Goal: Task Accomplishment & Management: Complete application form

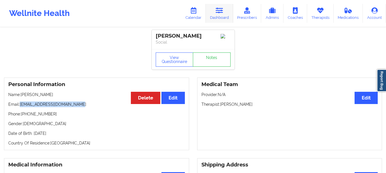
click at [214, 14] on link "Dashboard" at bounding box center [219, 13] width 27 height 19
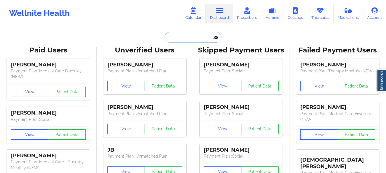
click at [179, 38] on input "text" at bounding box center [193, 37] width 57 height 11
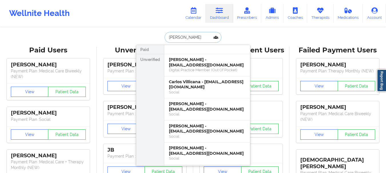
type input "Carlos madrid"
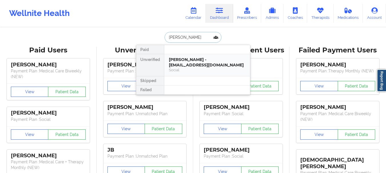
click at [214, 67] on div "Carlos Madrid - madridcarlos.a@gmail.com" at bounding box center [207, 62] width 77 height 11
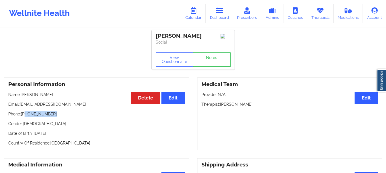
drag, startPoint x: 50, startPoint y: 117, endPoint x: 25, endPoint y: 117, distance: 25.7
click at [25, 117] on p "Phone: +1786-702-1775" at bounding box center [96, 114] width 177 height 6
copy p "786-702-1775"
click at [365, 99] on button "Edit" at bounding box center [366, 98] width 23 height 12
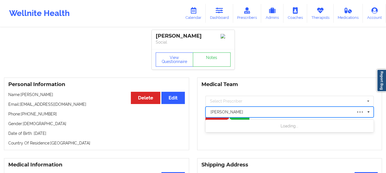
click at [229, 113] on div at bounding box center [282, 112] width 142 height 7
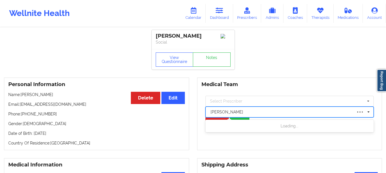
click at [245, 112] on div at bounding box center [282, 112] width 142 height 7
click at [245, 113] on div "b" at bounding box center [282, 112] width 142 height 7
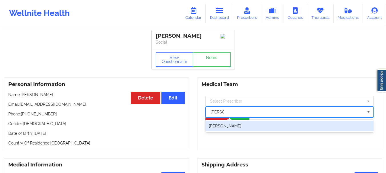
click at [242, 131] on div "Belkis M Hernandez" at bounding box center [290, 126] width 169 height 10
type input "belkis"
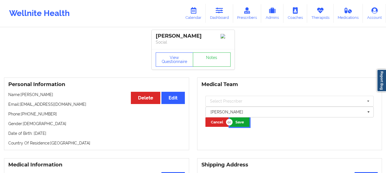
click at [237, 121] on button "Save" at bounding box center [240, 122] width 20 height 9
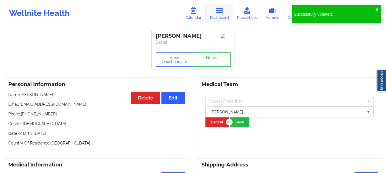
click at [227, 10] on link "Dashboard" at bounding box center [219, 13] width 27 height 19
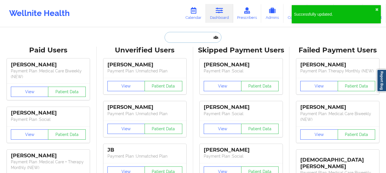
click at [186, 39] on input "text" at bounding box center [193, 37] width 57 height 11
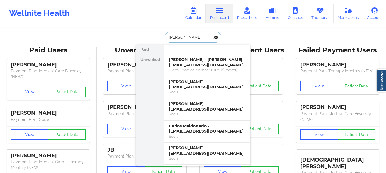
type input "carlos madrid"
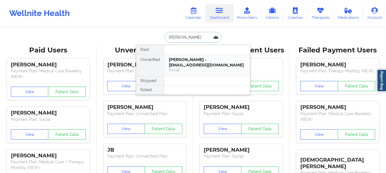
click at [185, 64] on div "Carlos Madrid - madridcarlos.a@gmail.com" at bounding box center [207, 62] width 77 height 11
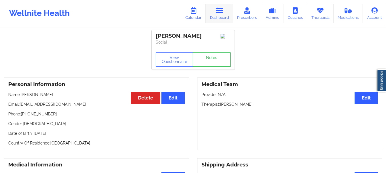
click at [222, 9] on icon at bounding box center [219, 10] width 7 height 6
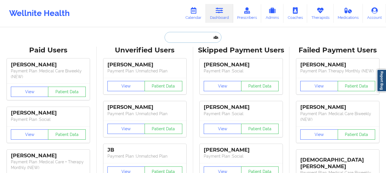
click at [188, 39] on input "text" at bounding box center [193, 37] width 57 height 11
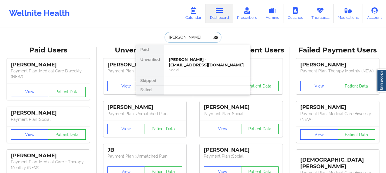
type input "katherine t"
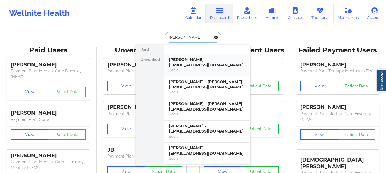
click at [193, 72] on div "Social" at bounding box center [207, 70] width 77 height 5
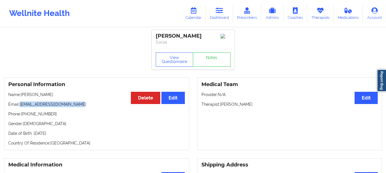
drag, startPoint x: 80, startPoint y: 105, endPoint x: 20, endPoint y: 107, distance: 59.8
click at [20, 107] on p "Email: katherinegorman16@gmail.com" at bounding box center [96, 105] width 177 height 6
copy p "katherinegorman16@gmail.com"
click at [226, 21] on link "Dashboard" at bounding box center [219, 13] width 27 height 19
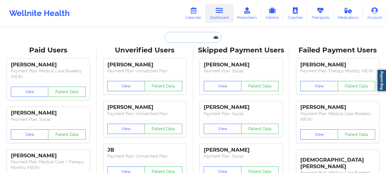
click at [196, 36] on input "text" at bounding box center [193, 37] width 57 height 11
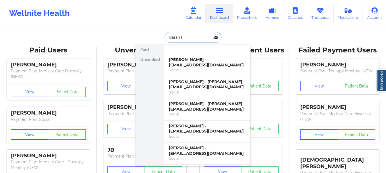
type input "kiarah le"
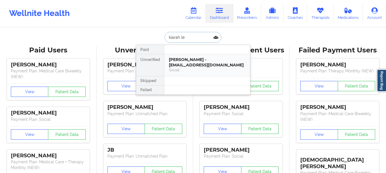
click at [192, 57] on div "Kiarah Leite - kiarahl@me.com Social" at bounding box center [207, 65] width 86 height 22
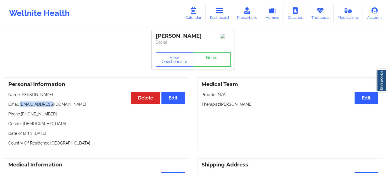
drag, startPoint x: 53, startPoint y: 105, endPoint x: 20, endPoint y: 108, distance: 32.7
click at [20, 107] on p "Email: kiarahl@me.com" at bounding box center [96, 105] width 177 height 6
copy p "kiarahl@me.com"
click at [222, 18] on link "Dashboard" at bounding box center [219, 13] width 27 height 19
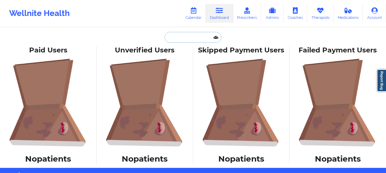
click at [177, 39] on input "text" at bounding box center [193, 37] width 57 height 11
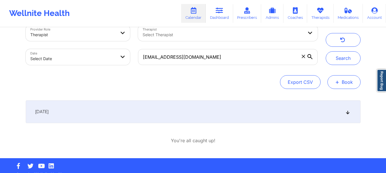
click at [340, 84] on button "+ Book" at bounding box center [344, 82] width 33 height 14
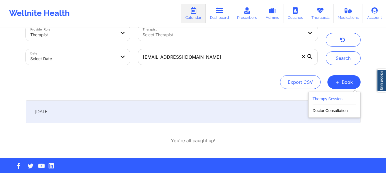
click at [332, 100] on button "Therapy Session" at bounding box center [335, 100] width 44 height 9
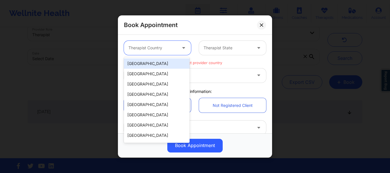
click at [153, 50] on div at bounding box center [153, 48] width 48 height 7
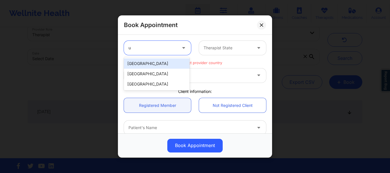
type input "un"
click at [152, 68] on div "[GEOGRAPHIC_DATA]" at bounding box center [157, 64] width 66 height 10
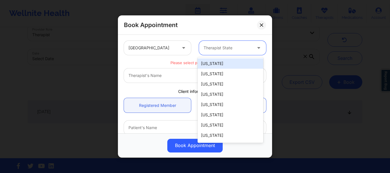
click at [233, 47] on div at bounding box center [228, 48] width 48 height 7
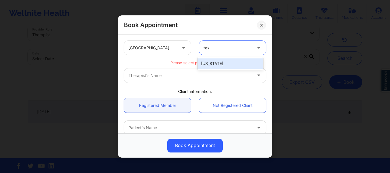
type input "texa"
click at [217, 60] on div "[US_STATE]" at bounding box center [231, 64] width 66 height 10
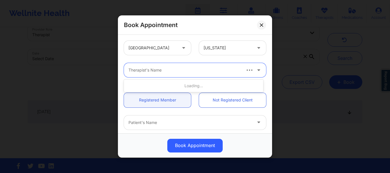
click at [188, 71] on div at bounding box center [185, 70] width 112 height 7
type input "kellyn ro"
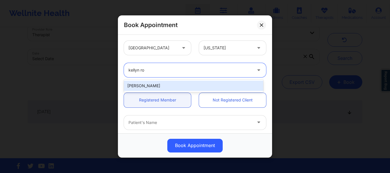
click at [177, 83] on div "[PERSON_NAME]" at bounding box center [193, 86] width 139 height 10
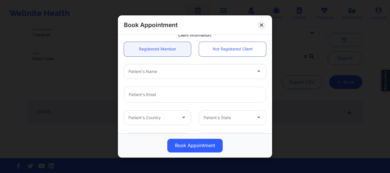
scroll to position [57, 0]
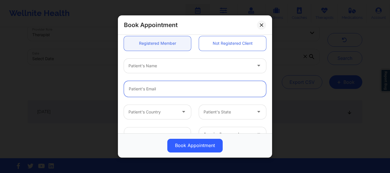
click at [137, 93] on input "email" at bounding box center [195, 89] width 142 height 16
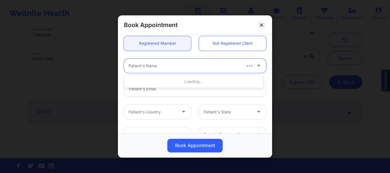
drag, startPoint x: 137, startPoint y: 93, endPoint x: 132, endPoint y: 64, distance: 29.9
click at [132, 64] on div at bounding box center [185, 66] width 112 height 7
type input "katherine t"
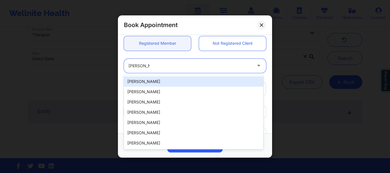
click at [169, 83] on div "Katherine Tschiggfrie" at bounding box center [193, 82] width 139 height 10
type input "katherinegorman16@gmail.com"
type input "+14696678721"
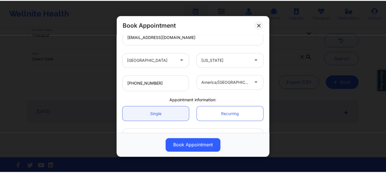
scroll to position [147, 0]
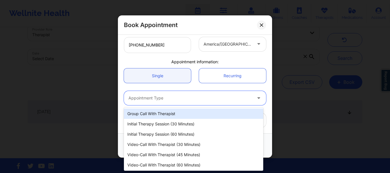
click at [177, 95] on div at bounding box center [190, 98] width 123 height 7
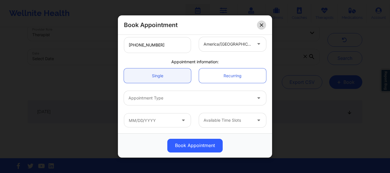
click at [262, 26] on icon at bounding box center [261, 24] width 3 height 3
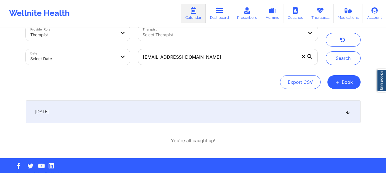
click at [305, 56] on icon at bounding box center [303, 56] width 3 height 3
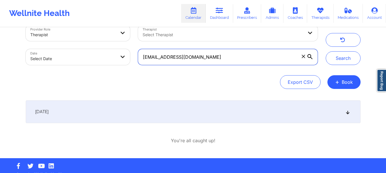
click at [305, 56] on input "katherinegorman16@gmail.com" at bounding box center [228, 57] width 180 height 16
paste input "kiarahl@me.com"
type input "kiarahl@me.com"
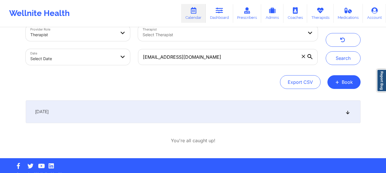
click at [166, 107] on div "[DATE]" at bounding box center [193, 112] width 335 height 23
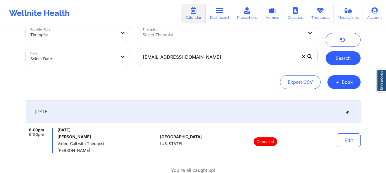
click at [344, 61] on button "Search" at bounding box center [343, 58] width 35 height 14
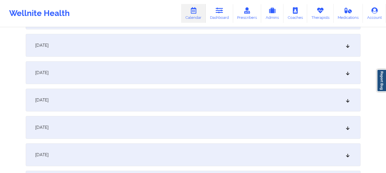
scroll to position [823, 0]
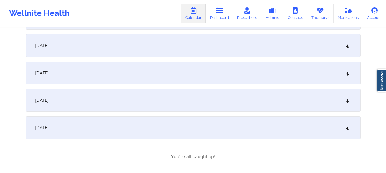
click at [348, 128] on icon at bounding box center [347, 128] width 5 height 4
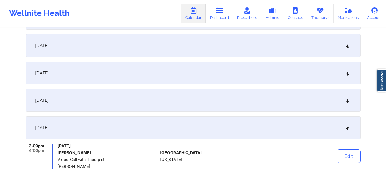
scroll to position [847, 0]
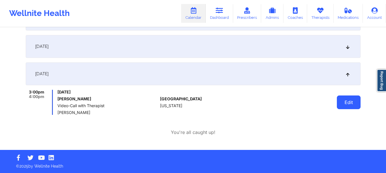
click at [346, 104] on button "Edit" at bounding box center [349, 103] width 24 height 14
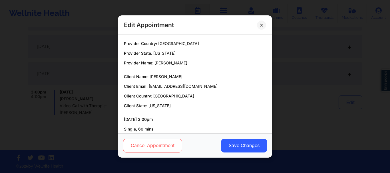
click at [159, 145] on button "Cancel Appointment" at bounding box center [152, 146] width 59 height 14
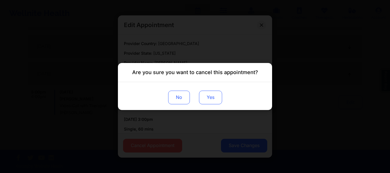
click at [206, 99] on button "Yes" at bounding box center [210, 98] width 23 height 14
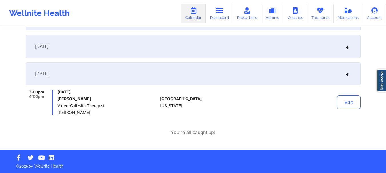
click at [350, 48] on icon at bounding box center [347, 47] width 5 height 4
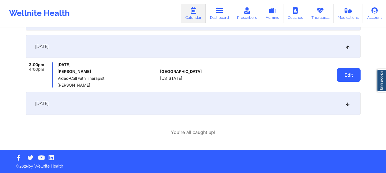
click at [344, 81] on button "Edit" at bounding box center [349, 75] width 24 height 14
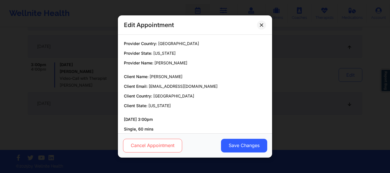
click at [151, 145] on button "Cancel Appointment" at bounding box center [152, 146] width 59 height 14
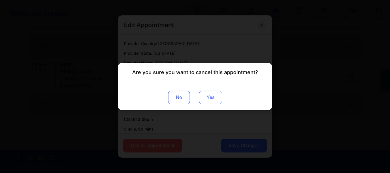
click at [207, 94] on button "Yes" at bounding box center [210, 98] width 23 height 14
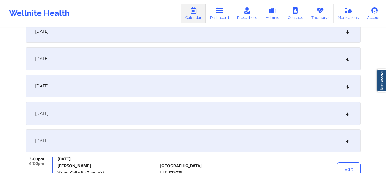
scroll to position [754, 0]
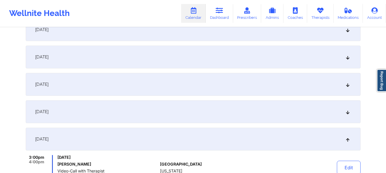
click at [350, 113] on icon at bounding box center [347, 112] width 5 height 4
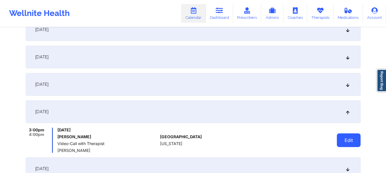
click at [347, 136] on button "Edit" at bounding box center [349, 141] width 24 height 14
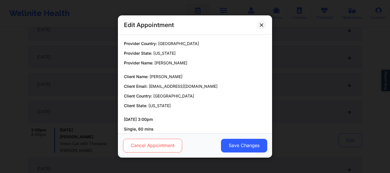
click at [164, 147] on button "Cancel Appointment" at bounding box center [152, 146] width 59 height 14
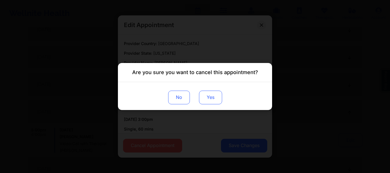
click at [211, 102] on button "Yes" at bounding box center [210, 98] width 23 height 14
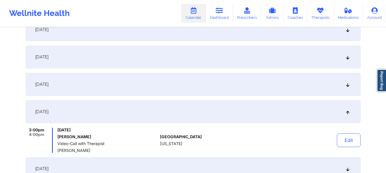
click at [350, 86] on div "December 22, 2025" at bounding box center [193, 84] width 335 height 23
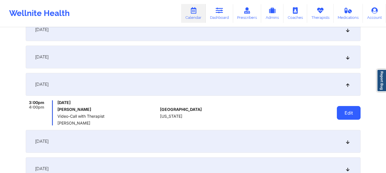
click at [347, 107] on button "Edit" at bounding box center [349, 113] width 24 height 14
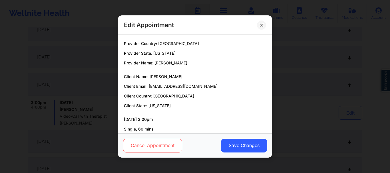
click at [176, 145] on button "Cancel Appointment" at bounding box center [152, 146] width 59 height 14
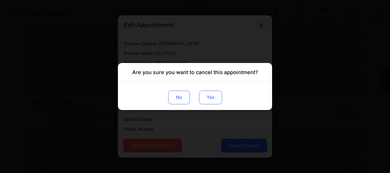
click at [213, 99] on button "Yes" at bounding box center [210, 98] width 23 height 14
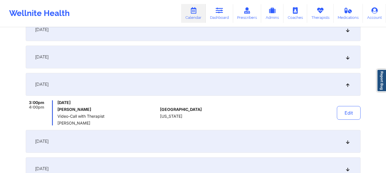
click at [346, 57] on icon at bounding box center [347, 57] width 5 height 4
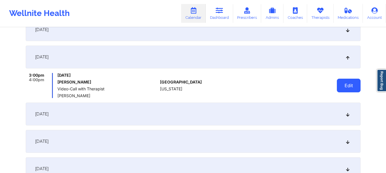
click at [343, 83] on button "Edit" at bounding box center [349, 86] width 24 height 14
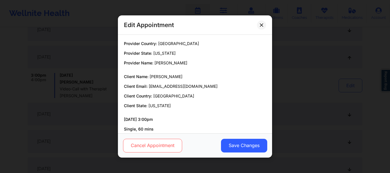
click at [142, 149] on button "Cancel Appointment" at bounding box center [152, 146] width 59 height 14
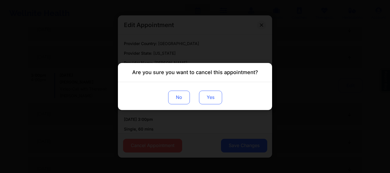
click at [212, 101] on button "Yes" at bounding box center [210, 98] width 23 height 14
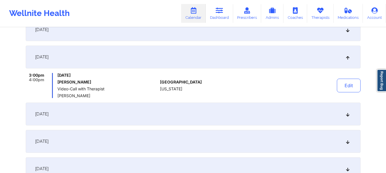
click at [346, 32] on icon at bounding box center [347, 30] width 5 height 4
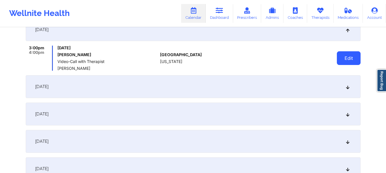
click at [344, 59] on button "Edit" at bounding box center [349, 58] width 24 height 14
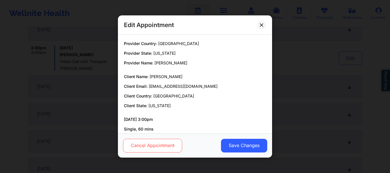
click at [157, 146] on button "Cancel Appointment" at bounding box center [152, 146] width 59 height 14
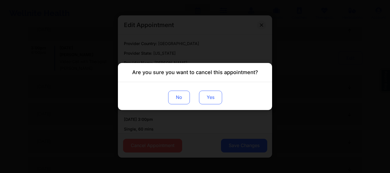
click at [211, 101] on button "Yes" at bounding box center [210, 98] width 23 height 14
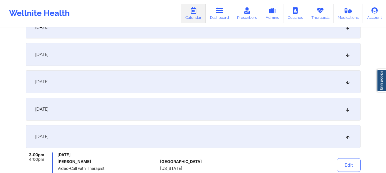
scroll to position [645, 0]
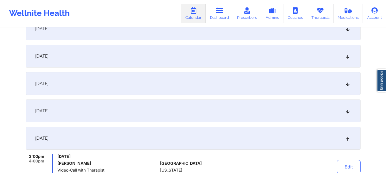
click at [352, 112] on div "December 11, 2025" at bounding box center [193, 111] width 335 height 23
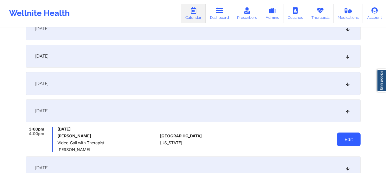
click at [349, 139] on button "Edit" at bounding box center [349, 140] width 24 height 14
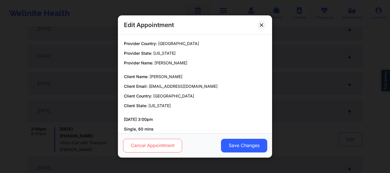
click at [165, 141] on button "Cancel Appointment" at bounding box center [152, 146] width 59 height 14
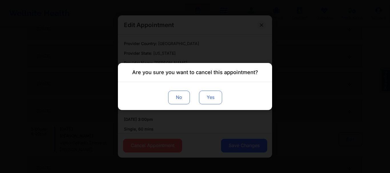
click at [214, 95] on button "Yes" at bounding box center [210, 98] width 23 height 14
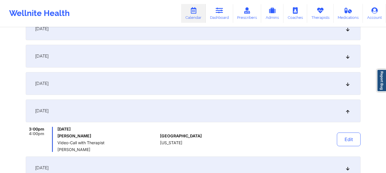
click at [348, 87] on div "December 8, 2025" at bounding box center [193, 83] width 335 height 23
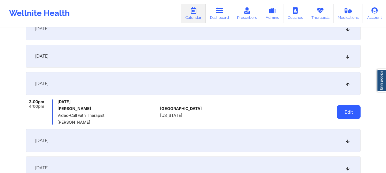
click at [349, 110] on button "Edit" at bounding box center [349, 112] width 24 height 14
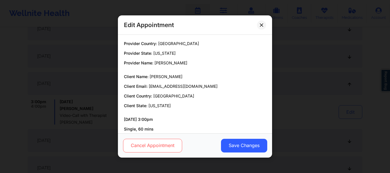
click at [163, 145] on button "Cancel Appointment" at bounding box center [152, 146] width 59 height 14
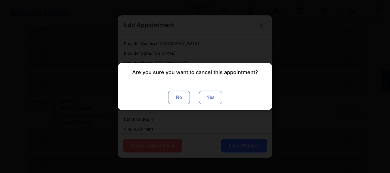
click at [218, 97] on button "Yes" at bounding box center [210, 98] width 23 height 14
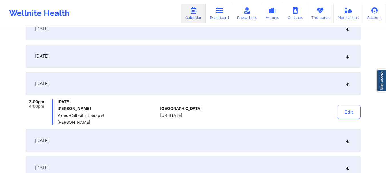
click at [347, 59] on div "December 4, 2025" at bounding box center [193, 56] width 335 height 23
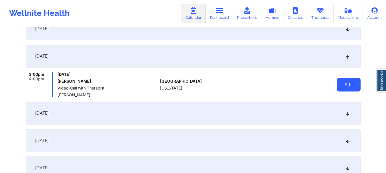
click at [351, 83] on button "Edit" at bounding box center [349, 85] width 24 height 14
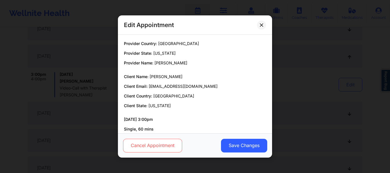
click at [150, 145] on button "Cancel Appointment" at bounding box center [152, 146] width 59 height 14
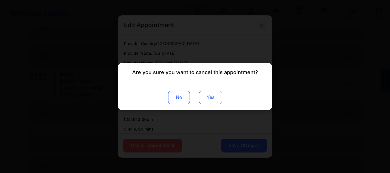
click at [211, 99] on button "Yes" at bounding box center [210, 98] width 23 height 14
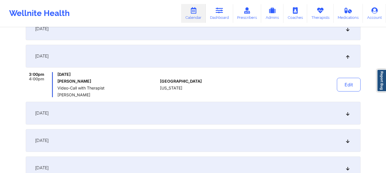
click at [348, 35] on div "December 1, 2025" at bounding box center [193, 28] width 335 height 23
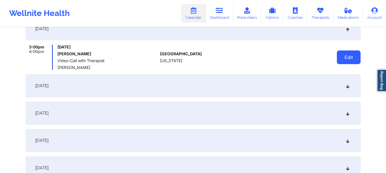
click at [346, 59] on button "Edit" at bounding box center [349, 58] width 24 height 14
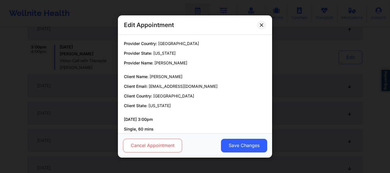
click at [158, 143] on button "Cancel Appointment" at bounding box center [152, 146] width 59 height 14
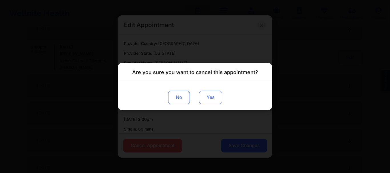
click at [213, 96] on button "Yes" at bounding box center [210, 98] width 23 height 14
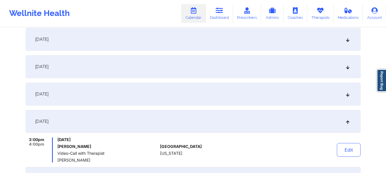
scroll to position [550, 0]
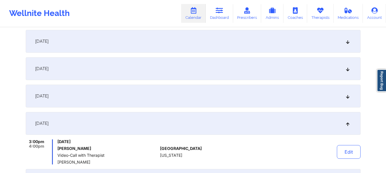
click at [349, 98] on icon at bounding box center [347, 96] width 5 height 4
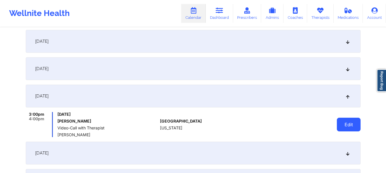
click at [352, 128] on button "Edit" at bounding box center [349, 125] width 24 height 14
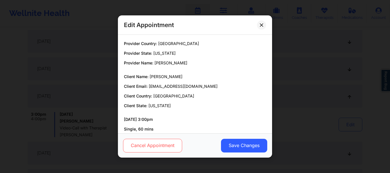
click at [134, 147] on button "Cancel Appointment" at bounding box center [152, 146] width 59 height 14
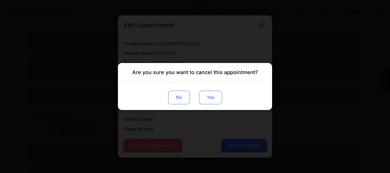
click at [212, 100] on button "Yes" at bounding box center [210, 98] width 23 height 14
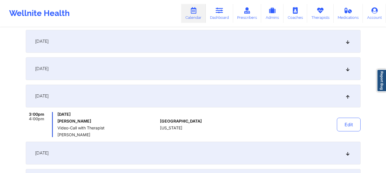
click at [346, 75] on div "November 24, 2025" at bounding box center [193, 68] width 335 height 23
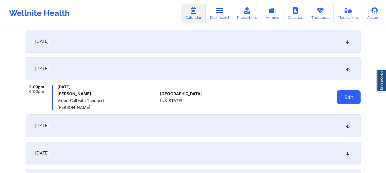
click at [352, 91] on button "Edit" at bounding box center [349, 98] width 24 height 14
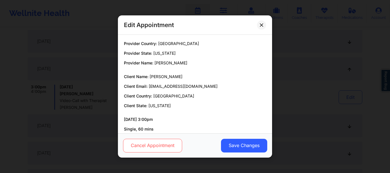
click at [138, 150] on button "Cancel Appointment" at bounding box center [152, 146] width 59 height 14
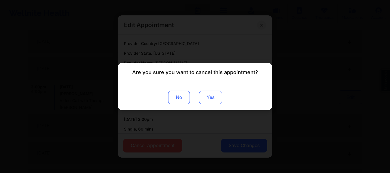
click at [210, 103] on button "Yes" at bounding box center [210, 98] width 23 height 14
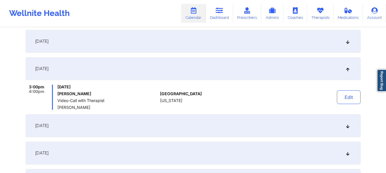
click at [347, 45] on div "November 20, 2025" at bounding box center [193, 41] width 335 height 23
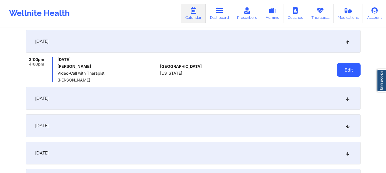
click at [337, 65] on button "Edit" at bounding box center [349, 70] width 24 height 14
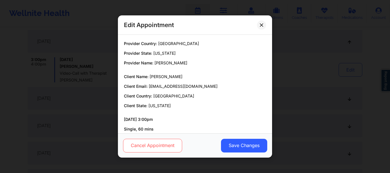
click at [145, 141] on button "Cancel Appointment" at bounding box center [152, 146] width 59 height 14
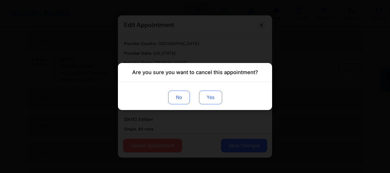
click at [216, 98] on button "Yes" at bounding box center [210, 98] width 23 height 14
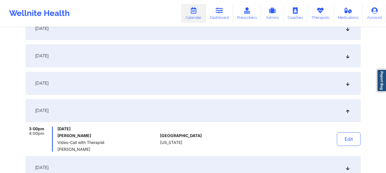
scroll to position [477, 0]
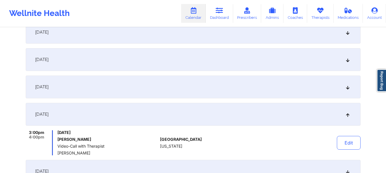
click at [349, 87] on icon at bounding box center [347, 87] width 5 height 4
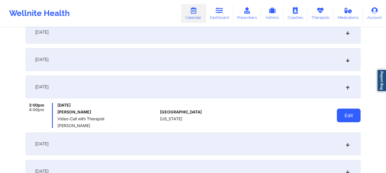
click at [348, 112] on button "Edit" at bounding box center [349, 116] width 24 height 14
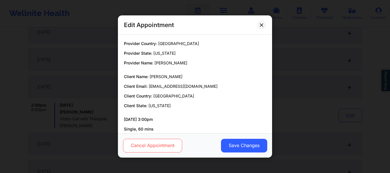
click at [163, 144] on button "Cancel Appointment" at bounding box center [152, 146] width 59 height 14
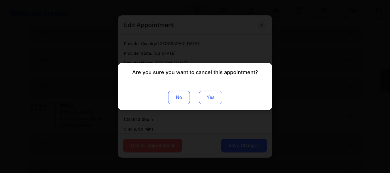
click at [204, 98] on button "Yes" at bounding box center [210, 98] width 23 height 14
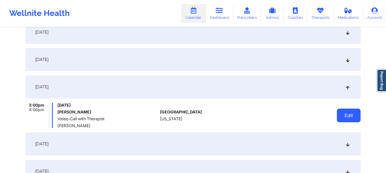
click at [352, 121] on button "Edit" at bounding box center [349, 116] width 24 height 14
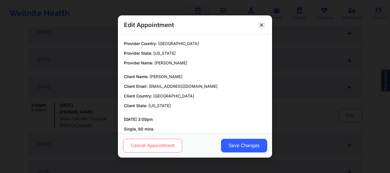
click at [170, 145] on button "Cancel Appointment" at bounding box center [152, 146] width 59 height 14
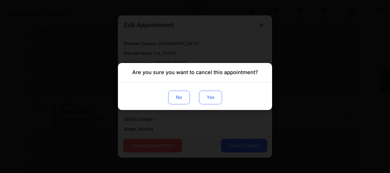
click at [216, 95] on button "Yes" at bounding box center [210, 98] width 23 height 14
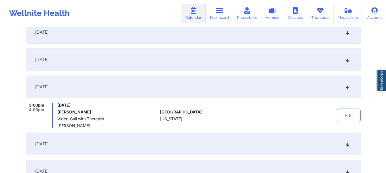
click at [346, 62] on icon at bounding box center [347, 60] width 5 height 4
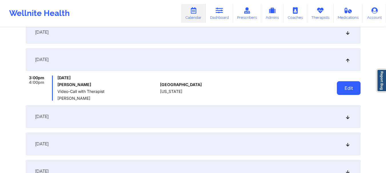
click at [349, 89] on button "Edit" at bounding box center [349, 88] width 24 height 14
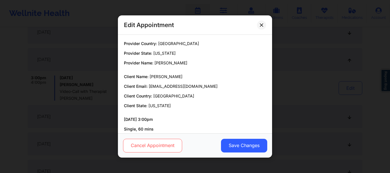
click at [160, 144] on button "Cancel Appointment" at bounding box center [152, 146] width 59 height 14
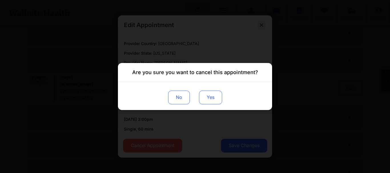
click at [206, 101] on button "Yes" at bounding box center [210, 98] width 23 height 14
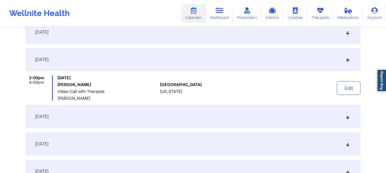
click at [348, 34] on icon at bounding box center [347, 32] width 5 height 4
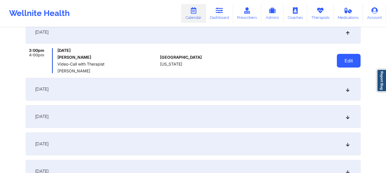
click at [352, 58] on button "Edit" at bounding box center [349, 61] width 24 height 14
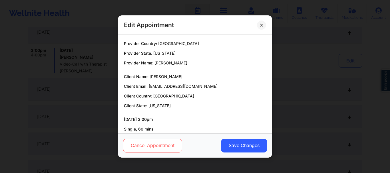
click at [159, 145] on button "Cancel Appointment" at bounding box center [152, 146] width 59 height 14
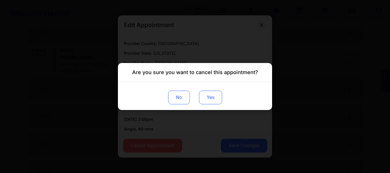
click at [215, 97] on button "Yes" at bounding box center [210, 98] width 23 height 14
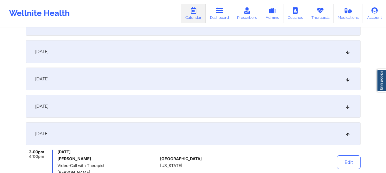
scroll to position [370, 0]
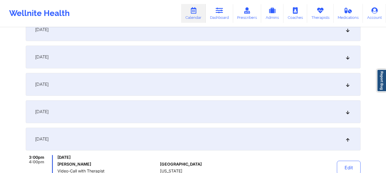
click at [346, 114] on icon at bounding box center [347, 112] width 5 height 4
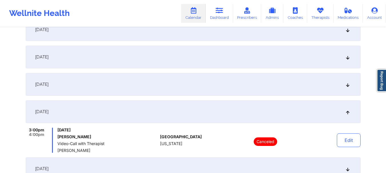
click at [349, 87] on icon at bounding box center [347, 85] width 5 height 4
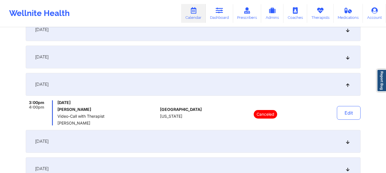
click at [350, 63] on div "October 30, 2025" at bounding box center [193, 57] width 335 height 23
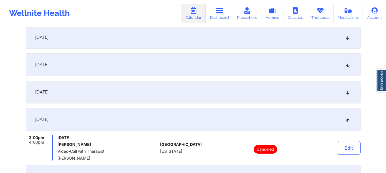
scroll to position [306, 0]
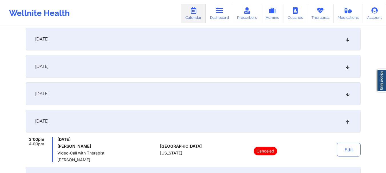
click at [348, 97] on div "October 27, 2025" at bounding box center [193, 94] width 335 height 23
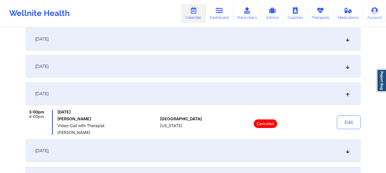
click at [346, 69] on icon at bounding box center [347, 67] width 5 height 4
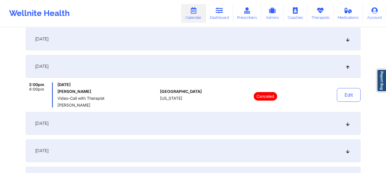
click at [351, 40] on div "October 20, 2025" at bounding box center [193, 39] width 335 height 23
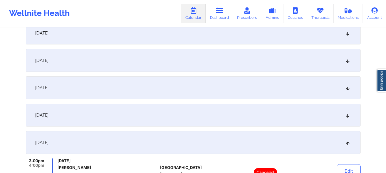
scroll to position [193, 0]
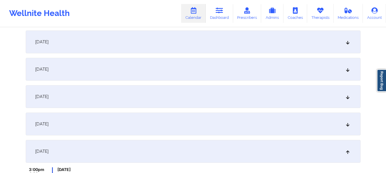
click at [348, 123] on icon at bounding box center [347, 124] width 5 height 4
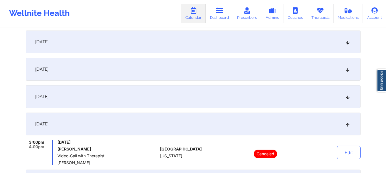
click at [348, 98] on icon at bounding box center [347, 97] width 5 height 4
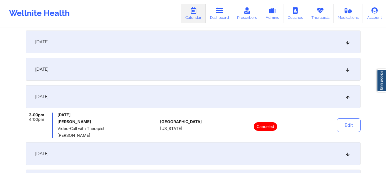
click at [347, 75] on div "[DATE]" at bounding box center [193, 69] width 335 height 23
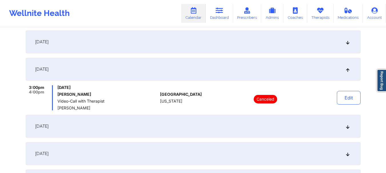
click at [348, 50] on div "October 6, 2025" at bounding box center [193, 42] width 335 height 23
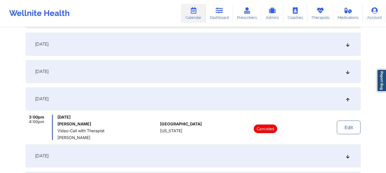
scroll to position [137, 0]
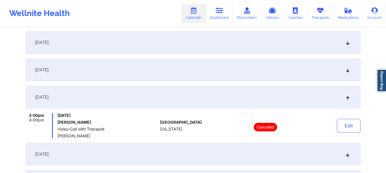
click at [348, 68] on icon at bounding box center [347, 70] width 5 height 4
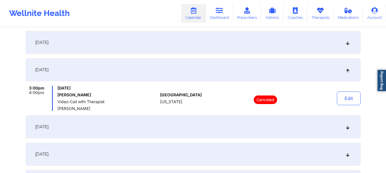
click at [347, 46] on div "September 29, 2025" at bounding box center [193, 42] width 335 height 23
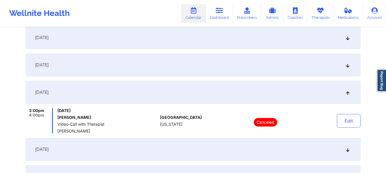
scroll to position [93, 0]
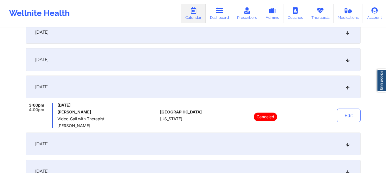
click at [350, 61] on icon at bounding box center [347, 60] width 5 height 4
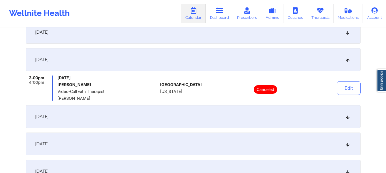
click at [348, 39] on div "September 22, 2025" at bounding box center [193, 32] width 335 height 23
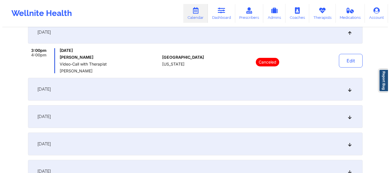
scroll to position [0, 0]
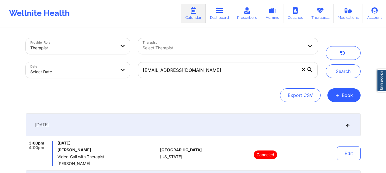
click at [304, 69] on icon at bounding box center [303, 69] width 3 height 3
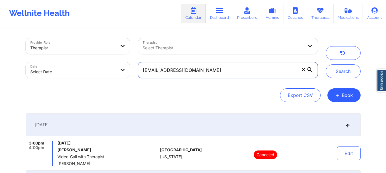
click at [304, 69] on input "kiarahl@me.com" at bounding box center [228, 70] width 180 height 16
paste input "hannahpace2000@gmail.com"
type input "hannahpace2000@gmail.com"
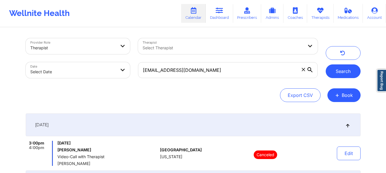
click at [350, 72] on button "Search" at bounding box center [343, 72] width 35 height 14
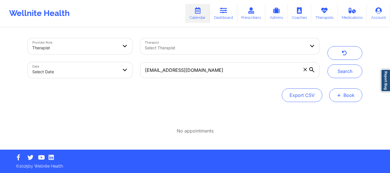
click at [345, 98] on button "+ Book" at bounding box center [346, 96] width 33 height 14
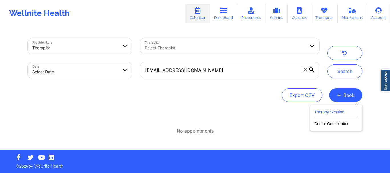
click at [333, 113] on button "Therapy Session" at bounding box center [337, 113] width 44 height 9
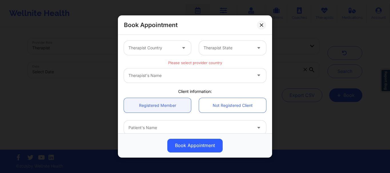
click at [165, 49] on div at bounding box center [153, 48] width 48 height 7
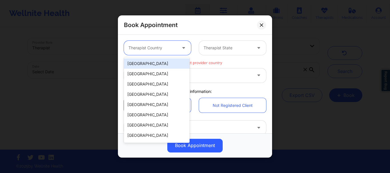
click at [162, 64] on div "[GEOGRAPHIC_DATA]" at bounding box center [157, 64] width 66 height 10
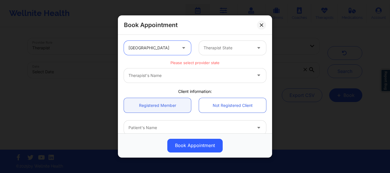
click at [212, 47] on div at bounding box center [228, 48] width 48 height 7
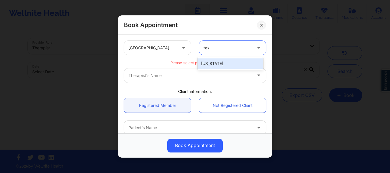
type input "texa"
click at [213, 61] on div "[US_STATE]" at bounding box center [231, 64] width 66 height 10
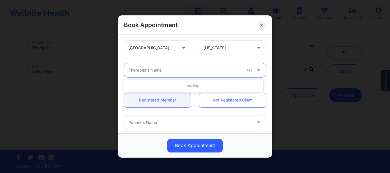
click at [194, 71] on div at bounding box center [185, 70] width 112 height 7
type input "kellyn ro"
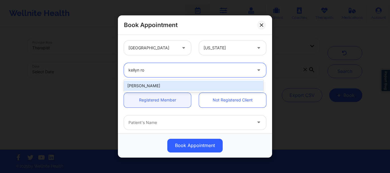
click at [175, 88] on div "[PERSON_NAME]" at bounding box center [193, 86] width 139 height 10
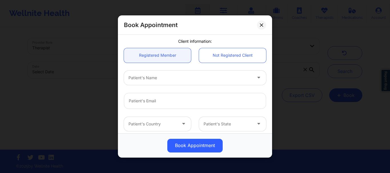
scroll to position [53, 0]
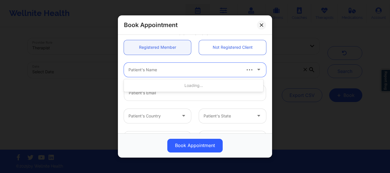
click at [184, 68] on div at bounding box center [185, 70] width 112 height 7
click at [182, 71] on div "h" at bounding box center [185, 70] width 112 height 7
type input "hannah pace"
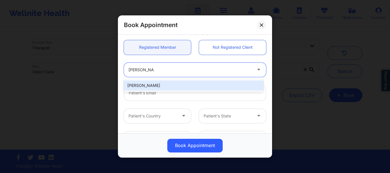
click at [170, 87] on div "Hannah Pace" at bounding box center [193, 86] width 139 height 10
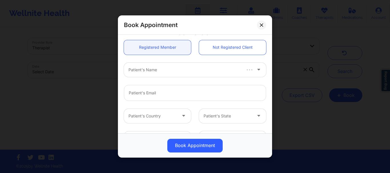
drag, startPoint x: 269, startPoint y: 74, endPoint x: 247, endPoint y: 69, distance: 23.2
click at [247, 69] on div "United States Texas Kellyn Roiko Client information: Registered Member Not Regi…" at bounding box center [195, 84] width 154 height 99
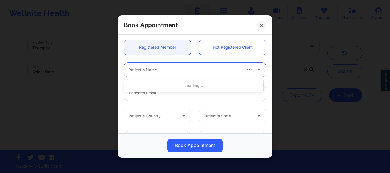
click at [247, 70] on span at bounding box center [247, 69] width 1 height 1
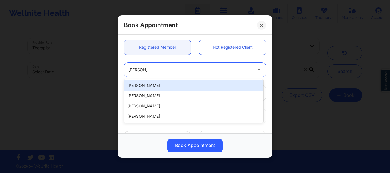
type input "hannah pac"
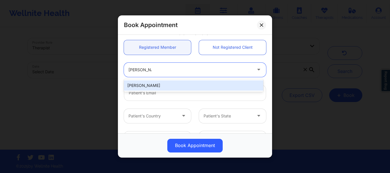
click at [158, 85] on div "Hannah Pace" at bounding box center [193, 86] width 139 height 10
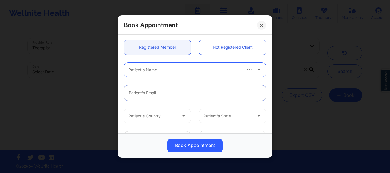
click at [155, 95] on input "email" at bounding box center [195, 93] width 142 height 16
paste input "hannahpace2000@gmail.com"
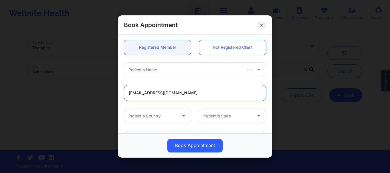
type input "hannahpace2000@gmail.com"
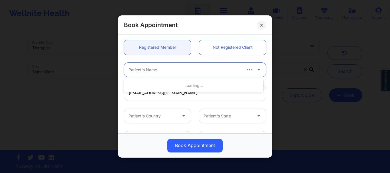
click at [153, 69] on div at bounding box center [185, 70] width 112 height 7
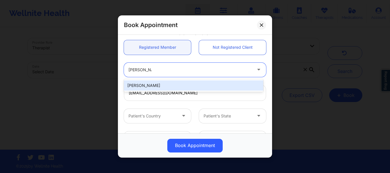
type input "hannah pace"
click at [153, 86] on div "Hannah Pace" at bounding box center [193, 86] width 139 height 10
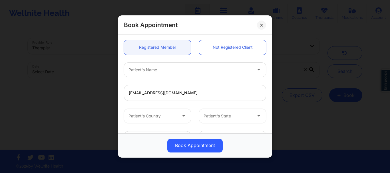
drag, startPoint x: 272, startPoint y: 73, endPoint x: 271, endPoint y: 76, distance: 3.6
click at [271, 76] on div "Book Appointment United States Texas Kellyn Roiko Client information: Registere…" at bounding box center [195, 86] width 390 height 173
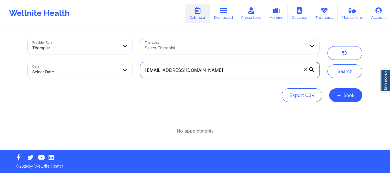
drag, startPoint x: 271, startPoint y: 76, endPoint x: 271, endPoint y: 79, distance: 2.9
click at [271, 79] on div "hannahpace2000@gmail.com" at bounding box center [230, 70] width 188 height 24
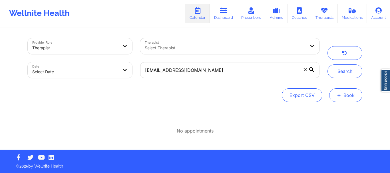
click at [348, 94] on button "+ Book" at bounding box center [346, 96] width 33 height 14
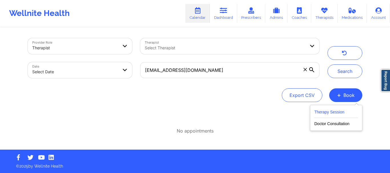
click at [334, 110] on button "Therapy Session" at bounding box center [337, 113] width 44 height 9
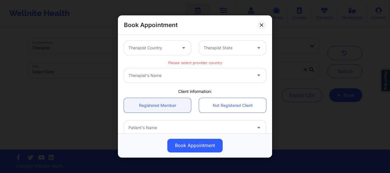
click at [153, 46] on div at bounding box center [153, 48] width 48 height 7
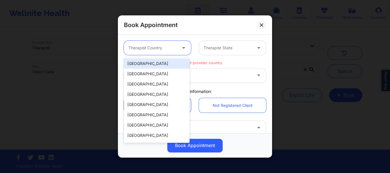
click at [152, 63] on div "[GEOGRAPHIC_DATA]" at bounding box center [157, 64] width 66 height 10
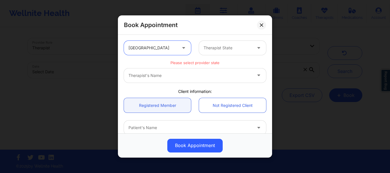
click at [230, 41] on div "option United States, selected. United States Therapist State" at bounding box center [195, 48] width 150 height 22
click at [226, 46] on div at bounding box center [228, 48] width 48 height 7
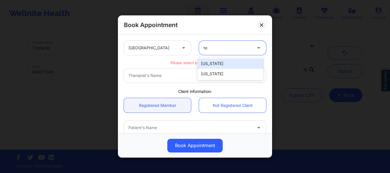
type input "tex"
click at [221, 65] on div "[US_STATE]" at bounding box center [231, 64] width 66 height 10
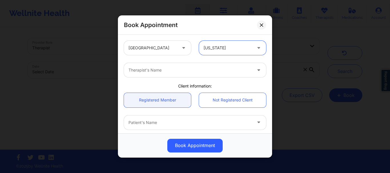
click at [173, 72] on div at bounding box center [190, 70] width 123 height 7
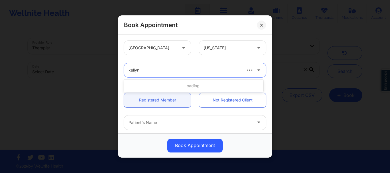
type input "kellyn"
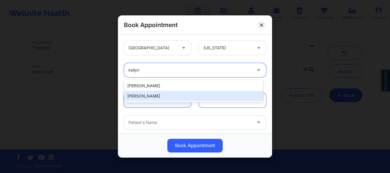
click at [153, 96] on div "[PERSON_NAME]" at bounding box center [193, 96] width 139 height 10
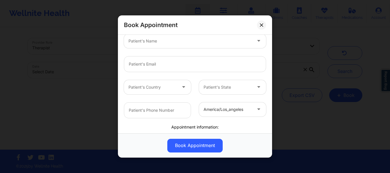
scroll to position [83, 0]
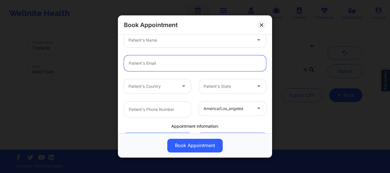
click at [147, 63] on input "email" at bounding box center [195, 63] width 142 height 16
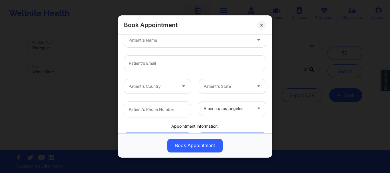
click at [147, 43] on div at bounding box center [190, 40] width 123 height 7
type input "hannah pace"
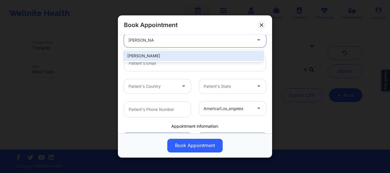
click at [145, 57] on div "Hannah Pace" at bounding box center [193, 56] width 139 height 10
type input "hannahpace2000@gmail.com"
type input "+12817993921"
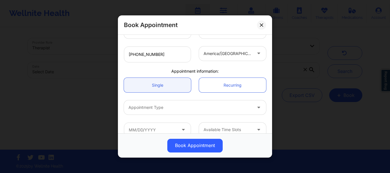
scroll to position [147, 0]
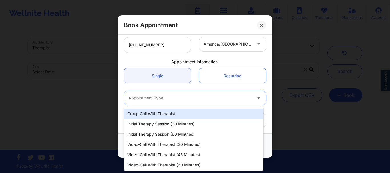
click at [145, 94] on div "Appointment Type" at bounding box center [188, 98] width 129 height 14
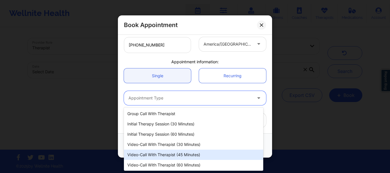
click at [163, 158] on div "Video-Call with Therapist (45 minutes)" at bounding box center [193, 155] width 139 height 10
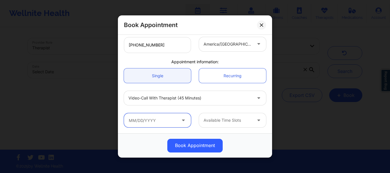
click at [161, 125] on input "text" at bounding box center [157, 120] width 67 height 14
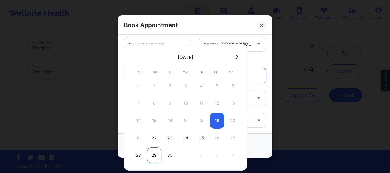
click at [154, 155] on div "29" at bounding box center [154, 156] width 14 height 16
type input "09/29/2025"
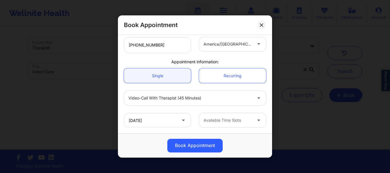
click at [215, 119] on div at bounding box center [228, 120] width 48 height 7
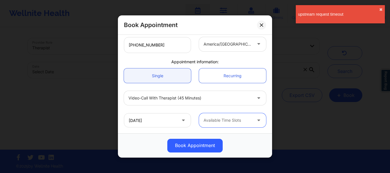
click at [227, 119] on div at bounding box center [228, 120] width 48 height 7
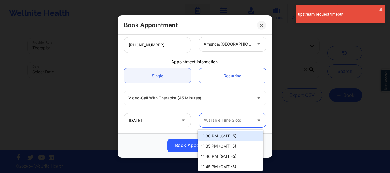
click at [226, 135] on div "11:30 PM (GMT -5)" at bounding box center [231, 136] width 66 height 10
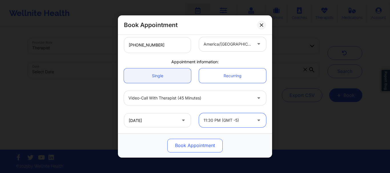
click at [198, 144] on button "Book Appointment" at bounding box center [194, 146] width 55 height 14
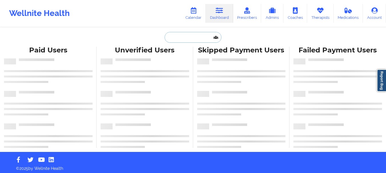
click at [179, 36] on input "text" at bounding box center [193, 37] width 57 height 11
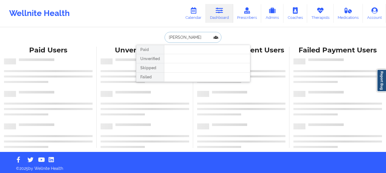
type input "[PERSON_NAME]"
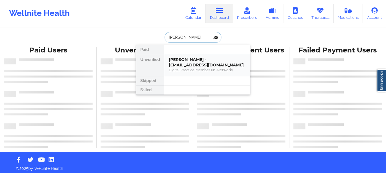
click at [201, 65] on div "[PERSON_NAME] - [EMAIL_ADDRESS][DOMAIN_NAME]" at bounding box center [207, 62] width 77 height 11
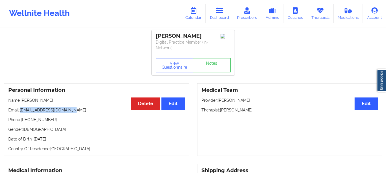
drag, startPoint x: 77, startPoint y: 110, endPoint x: 21, endPoint y: 110, distance: 55.7
click at [21, 110] on p "Email: [EMAIL_ADDRESS][DOMAIN_NAME]" at bounding box center [96, 110] width 177 height 6
copy p "[EMAIL_ADDRESS][DOMAIN_NAME]"
click at [219, 17] on link "Dashboard" at bounding box center [219, 13] width 27 height 19
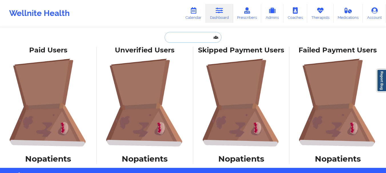
click at [207, 35] on input "text" at bounding box center [193, 37] width 57 height 11
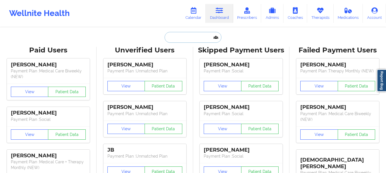
click at [188, 37] on input "text" at bounding box center [193, 37] width 57 height 11
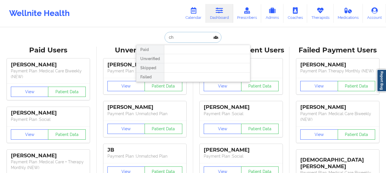
type input "c"
type input "crystal conner"
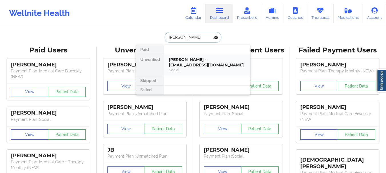
click at [185, 59] on div "Crystal Conner - cestar99@gmail.com" at bounding box center [207, 62] width 77 height 11
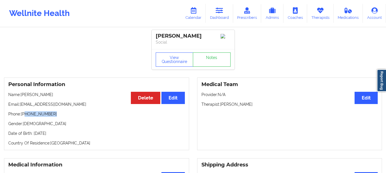
drag, startPoint x: 53, startPoint y: 116, endPoint x: 26, endPoint y: 118, distance: 26.7
click at [26, 117] on p "Phone: +1407-758-3417" at bounding box center [96, 114] width 177 height 6
copy p "407-758-3417"
click at [218, 17] on link "Dashboard" at bounding box center [219, 13] width 27 height 19
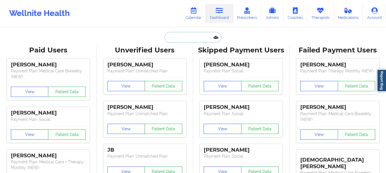
click at [189, 34] on input "text" at bounding box center [193, 37] width 57 height 11
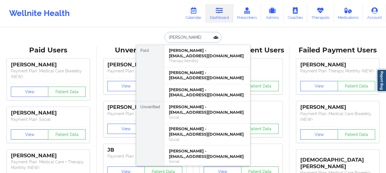
type input "Dominique davidson"
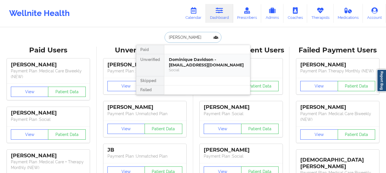
click at [199, 60] on div "Dominique Davidson - dominique.dav222@gmail.com" at bounding box center [207, 62] width 77 height 11
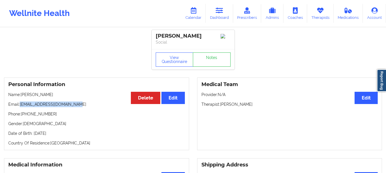
drag, startPoint x: 77, startPoint y: 108, endPoint x: 21, endPoint y: 108, distance: 56.9
click at [21, 107] on p "Email: dominique.dav222@gmail.com" at bounding box center [96, 105] width 177 height 6
copy p "dominique.dav222@gmail.com"
click at [223, 19] on link "Dashboard" at bounding box center [219, 13] width 27 height 19
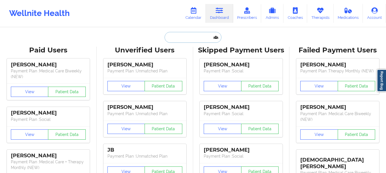
click at [188, 35] on input "text" at bounding box center [193, 37] width 57 height 11
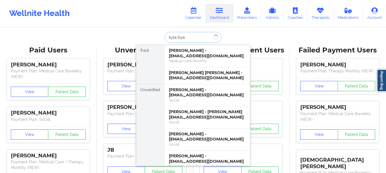
type input "kyla byam"
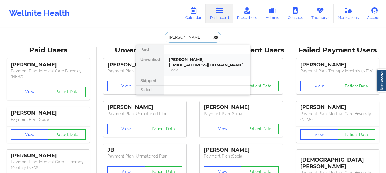
click at [192, 62] on div "Kyla Byam-Ramsay - kylabyamramsay@gmail.com" at bounding box center [207, 62] width 77 height 11
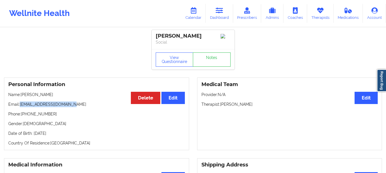
drag, startPoint x: 77, startPoint y: 107, endPoint x: 20, endPoint y: 103, distance: 56.7
click at [20, 103] on div "Personal Information Edit Delete Name: Kyla Byam-Ramsay Email: kylabyamramsay@g…" at bounding box center [96, 114] width 185 height 73
copy p "kylabyamramsay@gmail.com"
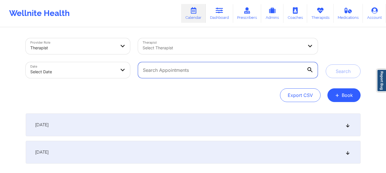
click at [223, 67] on input "text" at bounding box center [228, 70] width 180 height 16
paste input "dominique.dav222@gmail.com"
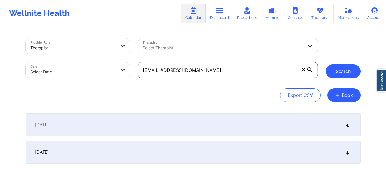
type input "dominique.dav222@gmail.com"
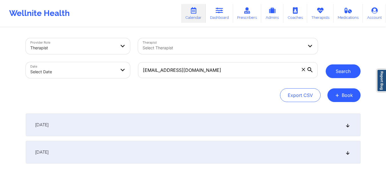
click at [352, 70] on button "Search" at bounding box center [343, 72] width 35 height 14
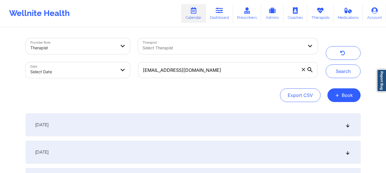
click at [306, 71] on span at bounding box center [304, 70] width 6 height 6
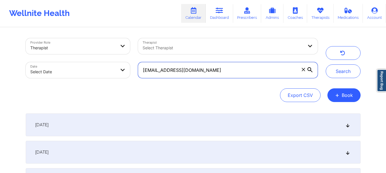
click at [306, 71] on input "dominique.dav222@gmail.com" at bounding box center [228, 70] width 180 height 16
click at [196, 72] on input "text" at bounding box center [228, 70] width 180 height 16
paste input "[EMAIL_ADDRESS][DOMAIN_NAME]"
type input "[EMAIL_ADDRESS][DOMAIN_NAME]"
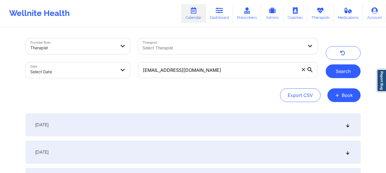
click at [340, 70] on button "Search" at bounding box center [343, 72] width 35 height 14
click at [303, 70] on icon at bounding box center [303, 69] width 3 height 3
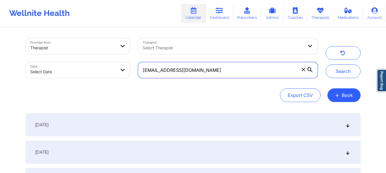
click at [303, 70] on input "[EMAIL_ADDRESS][DOMAIN_NAME]" at bounding box center [228, 70] width 180 height 16
paste input "[EMAIL_ADDRESS][DOMAIN_NAME]"
type input "[EMAIL_ADDRESS][DOMAIN_NAME]"
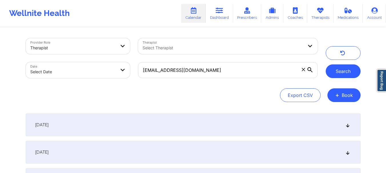
click at [335, 69] on button "Search" at bounding box center [343, 72] width 35 height 14
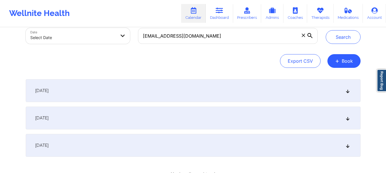
scroll to position [45, 0]
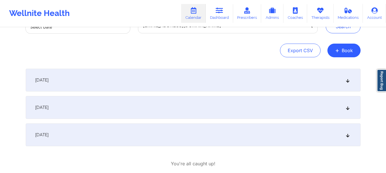
click at [348, 82] on icon at bounding box center [347, 80] width 5 height 4
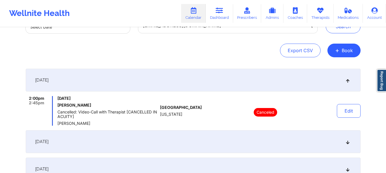
click at [348, 82] on icon at bounding box center [347, 80] width 5 height 4
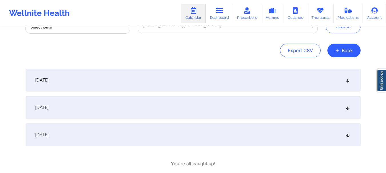
click at [350, 113] on div "[DATE]" at bounding box center [193, 107] width 335 height 23
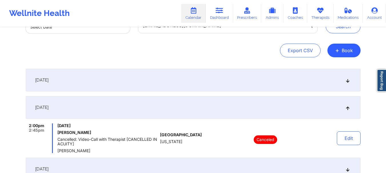
click at [350, 113] on div "[DATE]" at bounding box center [193, 107] width 335 height 23
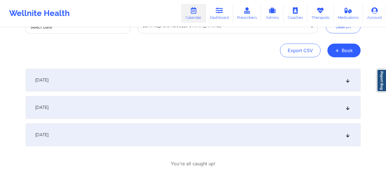
click at [348, 135] on icon at bounding box center [347, 135] width 5 height 4
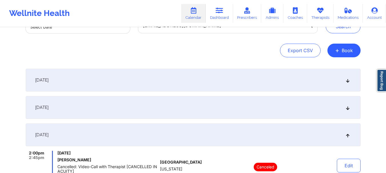
click at [348, 135] on icon at bounding box center [347, 135] width 5 height 4
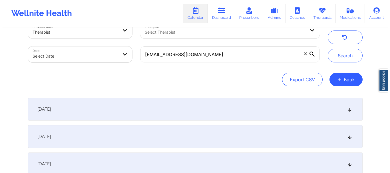
scroll to position [13, 0]
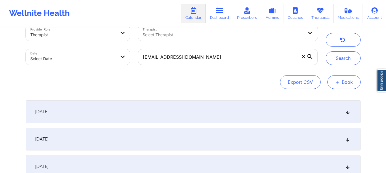
click at [332, 84] on button "+ Book" at bounding box center [344, 82] width 33 height 14
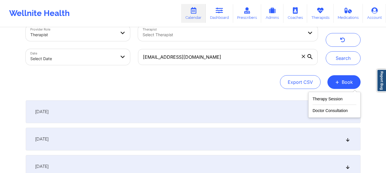
click at [233, 117] on div "[DATE]" at bounding box center [193, 112] width 335 height 23
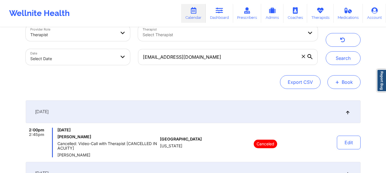
click at [340, 79] on button "+ Book" at bounding box center [344, 82] width 33 height 14
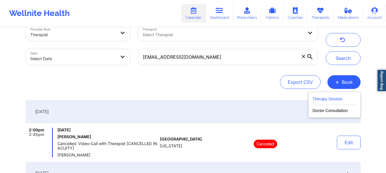
click at [336, 98] on button "Therapy Session" at bounding box center [335, 100] width 44 height 9
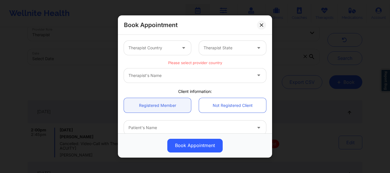
click at [177, 45] on div at bounding box center [184, 48] width 14 height 14
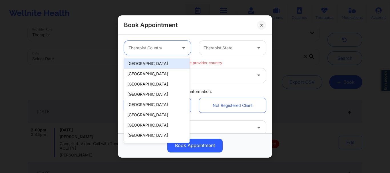
click at [169, 63] on div "[GEOGRAPHIC_DATA]" at bounding box center [157, 64] width 66 height 10
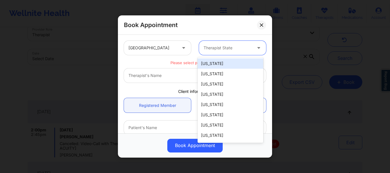
click at [220, 46] on div at bounding box center [228, 48] width 48 height 7
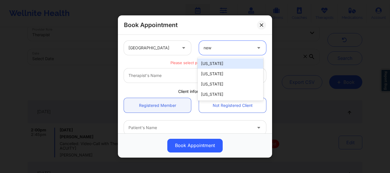
type input "new y"
click at [214, 65] on div "[US_STATE]" at bounding box center [231, 64] width 66 height 10
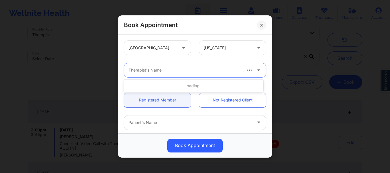
click at [198, 71] on div at bounding box center [185, 70] width 112 height 7
type input "anais"
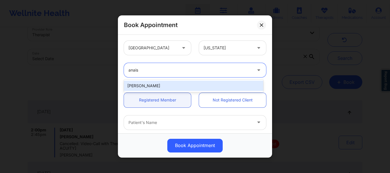
click at [177, 82] on div "[PERSON_NAME]" at bounding box center [193, 86] width 139 height 10
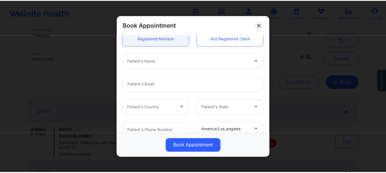
scroll to position [63, 0]
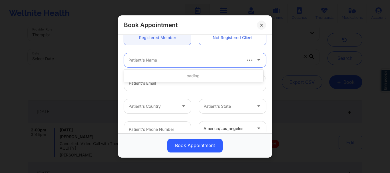
click at [181, 60] on div at bounding box center [185, 60] width 112 height 7
type input "kyla by"
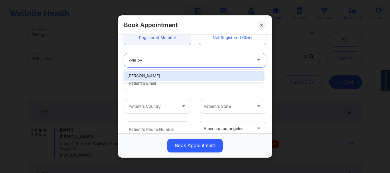
click at [169, 79] on div "[PERSON_NAME]" at bounding box center [193, 76] width 139 height 10
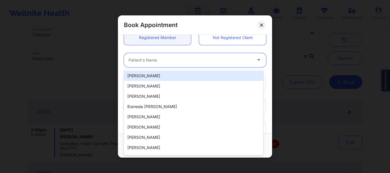
click at [157, 62] on div at bounding box center [190, 60] width 123 height 7
type input "kyla b"
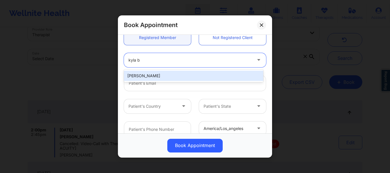
click at [150, 77] on div "[PERSON_NAME]" at bounding box center [193, 76] width 139 height 10
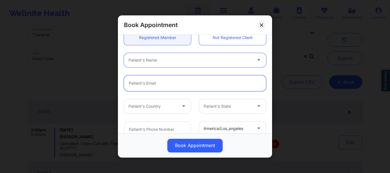
click at [139, 86] on input "email" at bounding box center [195, 83] width 142 height 16
paste input "[EMAIL_ADDRESS][DOMAIN_NAME]"
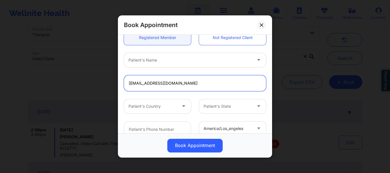
type input "[EMAIL_ADDRESS][DOMAIN_NAME]"
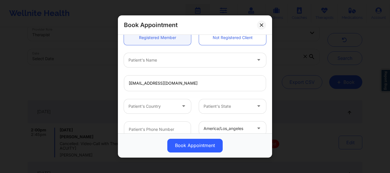
click at [154, 58] on div at bounding box center [190, 60] width 123 height 7
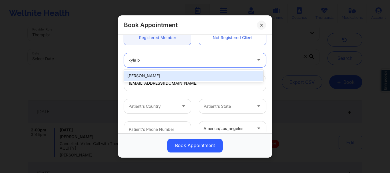
type input "kyla by"
click at [153, 75] on div "[PERSON_NAME]" at bounding box center [193, 76] width 139 height 10
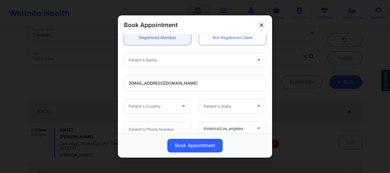
drag, startPoint x: 272, startPoint y: 90, endPoint x: 270, endPoint y: 105, distance: 15.0
click at [270, 105] on div "Book Appointment United States New York Anais Quiñonez Client information: Regi…" at bounding box center [195, 86] width 390 height 173
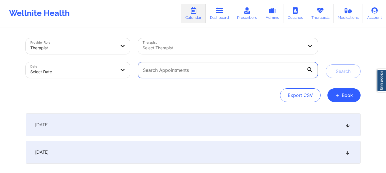
click at [193, 70] on input "text" at bounding box center [228, 70] width 180 height 16
paste input "[EMAIL_ADDRESS][DOMAIN_NAME]"
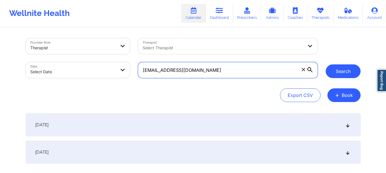
type input "[EMAIL_ADDRESS][DOMAIN_NAME]"
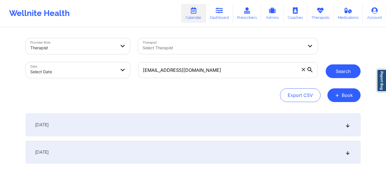
click at [344, 70] on button "Search" at bounding box center [343, 72] width 35 height 14
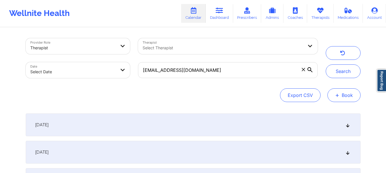
click at [349, 92] on button "+ Book" at bounding box center [344, 96] width 33 height 14
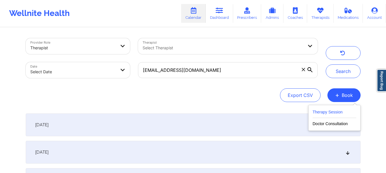
click at [335, 111] on button "Therapy Session" at bounding box center [335, 113] width 44 height 9
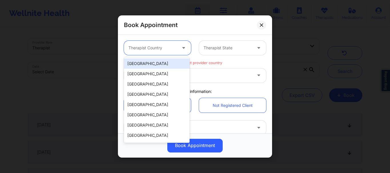
click at [157, 49] on div at bounding box center [153, 48] width 48 height 7
click at [149, 65] on div "[GEOGRAPHIC_DATA]" at bounding box center [157, 64] width 66 height 10
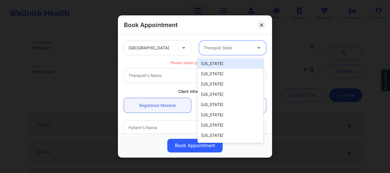
click at [214, 47] on div at bounding box center [228, 48] width 48 height 7
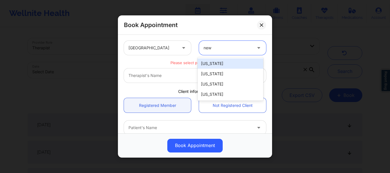
type input "new y"
click at [210, 61] on div "[US_STATE]" at bounding box center [231, 64] width 66 height 10
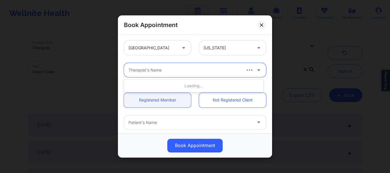
click at [190, 73] on div at bounding box center [185, 70] width 112 height 7
type input "anais qui"
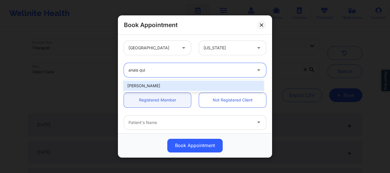
click at [178, 84] on div "[PERSON_NAME]" at bounding box center [193, 86] width 139 height 10
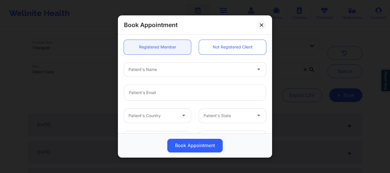
scroll to position [56, 0]
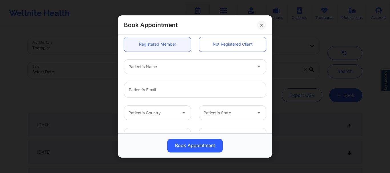
click at [171, 65] on div at bounding box center [190, 66] width 123 height 7
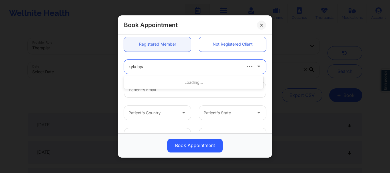
type input "[PERSON_NAME]"
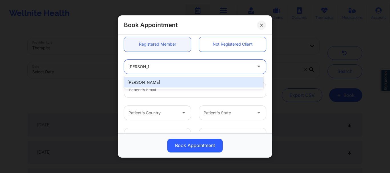
click at [171, 83] on div "[PERSON_NAME]" at bounding box center [193, 82] width 139 height 10
type input "[EMAIL_ADDRESS][DOMAIN_NAME]"
type input "[PHONE_NUMBER]"
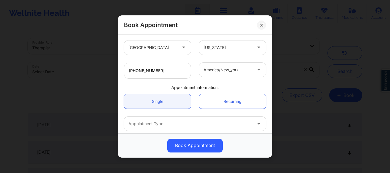
scroll to position [147, 0]
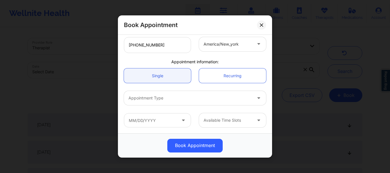
click at [153, 101] on div at bounding box center [190, 98] width 123 height 7
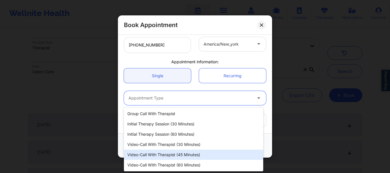
click at [171, 152] on div "Video-Call with Therapist (45 minutes)" at bounding box center [193, 155] width 139 height 10
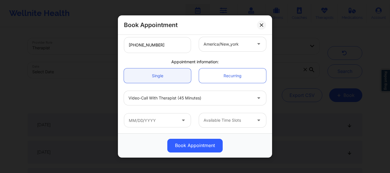
click at [183, 122] on icon at bounding box center [184, 119] width 6 height 5
click at [164, 120] on input "text" at bounding box center [157, 120] width 67 height 14
